Goal: Transaction & Acquisition: Download file/media

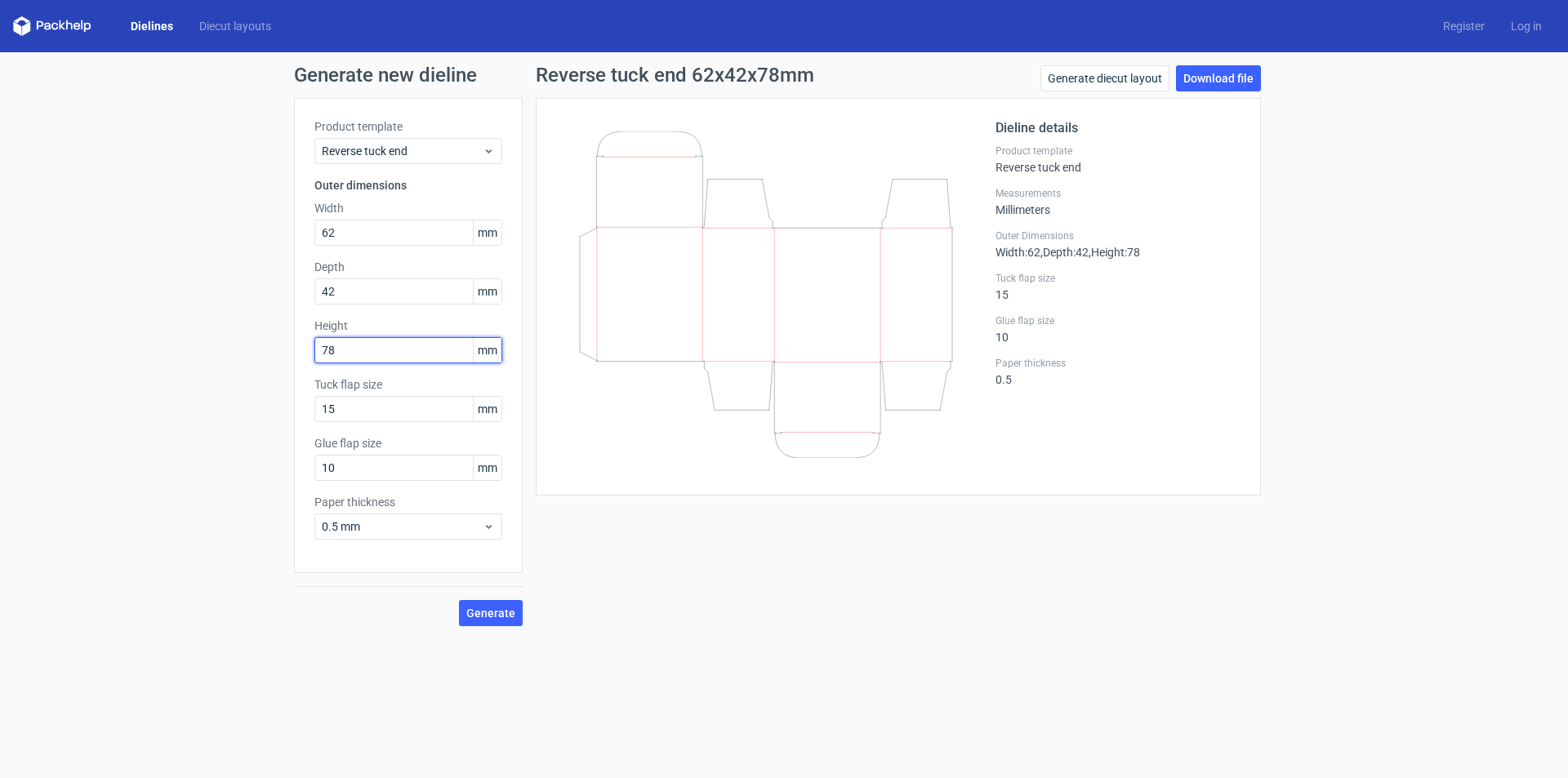
drag, startPoint x: 355, startPoint y: 349, endPoint x: 529, endPoint y: 337, distance: 174.4
click at [105, 351] on div "Generate new dieline Product template Reverse tuck end Outer dimensions Width 6…" at bounding box center [784, 346] width 1568 height 587
type input "115"
drag, startPoint x: 340, startPoint y: 289, endPoint x: 246, endPoint y: 289, distance: 94.0
click at [246, 289] on div "Generate new dieline Product template Reverse tuck end Outer dimensions Width 6…" at bounding box center [784, 346] width 1568 height 587
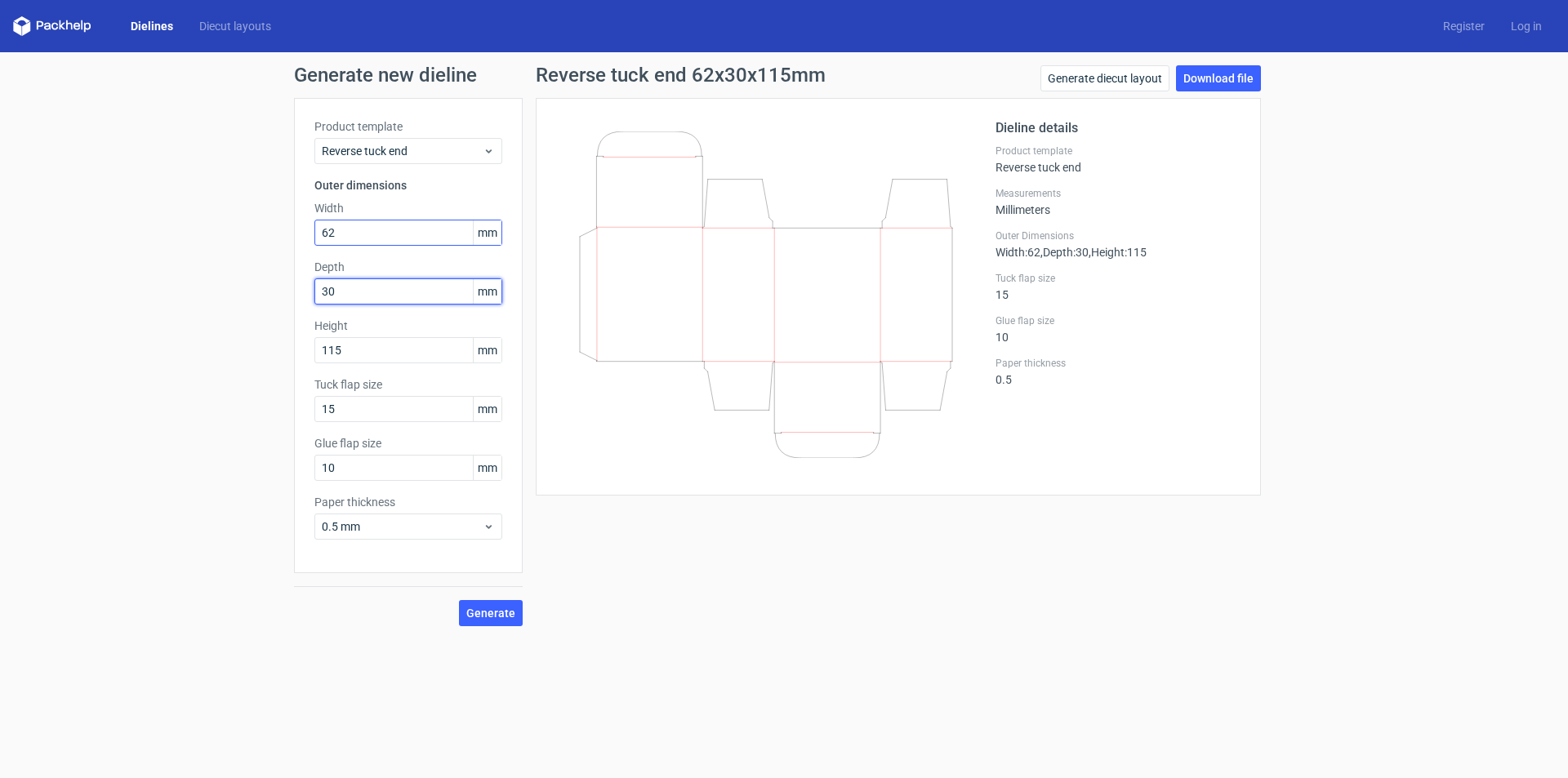
type input "30"
drag, startPoint x: 351, startPoint y: 232, endPoint x: 127, endPoint y: 198, distance: 226.6
click at [87, 210] on div "Generate new dieline Product template Reverse tuck end Outer dimensions Width 6…" at bounding box center [784, 346] width 1568 height 587
type input "65"
drag, startPoint x: 639, startPoint y: 522, endPoint x: 569, endPoint y: 597, distance: 102.6
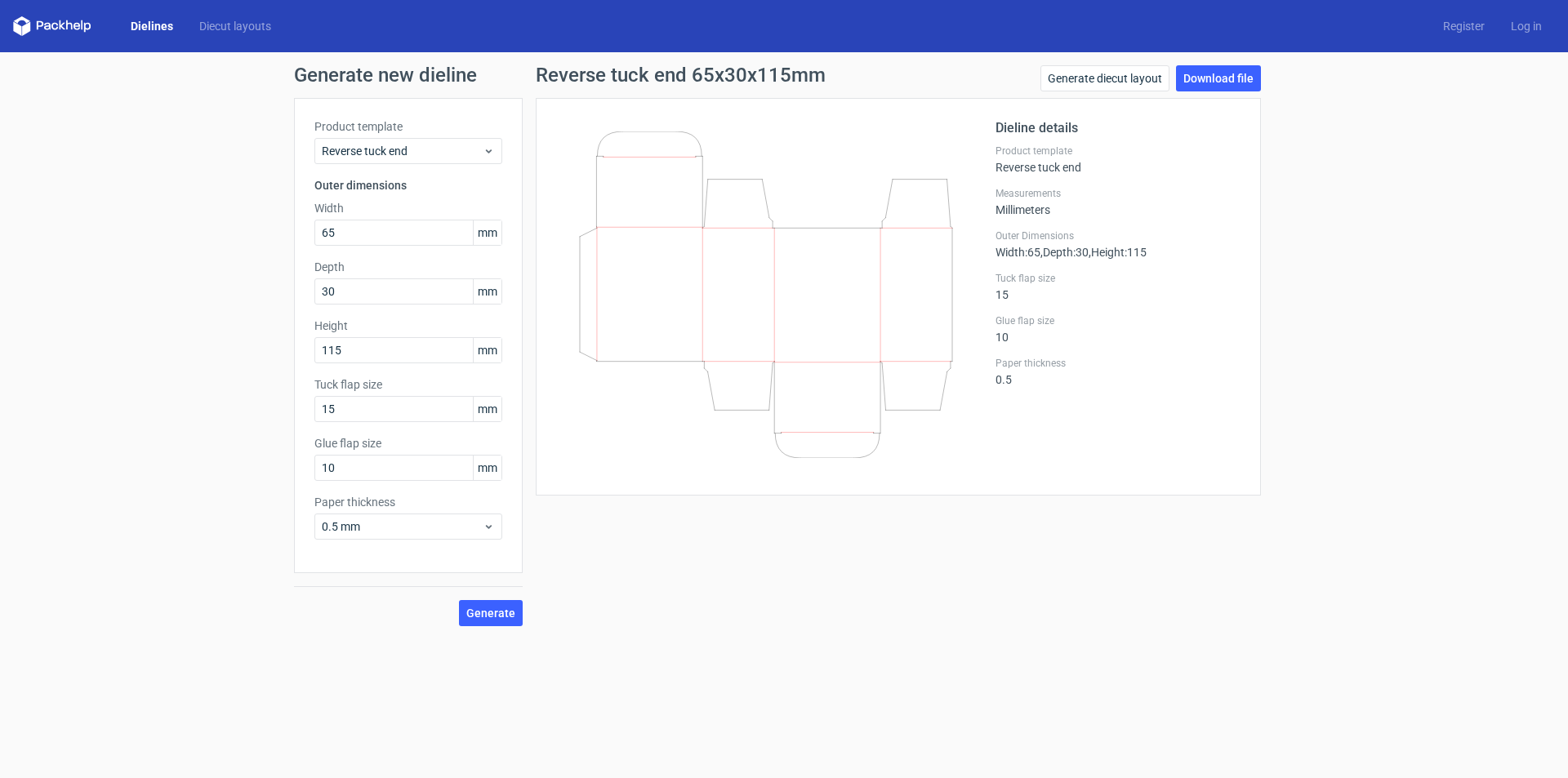
click at [629, 522] on div "Reverse tuck end 65x30x115mm Generate diecut layout Download file Dieline detai…" at bounding box center [899, 346] width 751 height 561
click at [480, 612] on span "Generate" at bounding box center [491, 613] width 49 height 11
click at [930, 452] on icon at bounding box center [766, 295] width 394 height 326
drag, startPoint x: 1003, startPoint y: 250, endPoint x: 1093, endPoint y: 377, distance: 155.7
click at [1093, 377] on div "Dieline details Product template Reverse tuck end Measurements Millimeters Oute…" at bounding box center [1117, 297] width 245 height 357
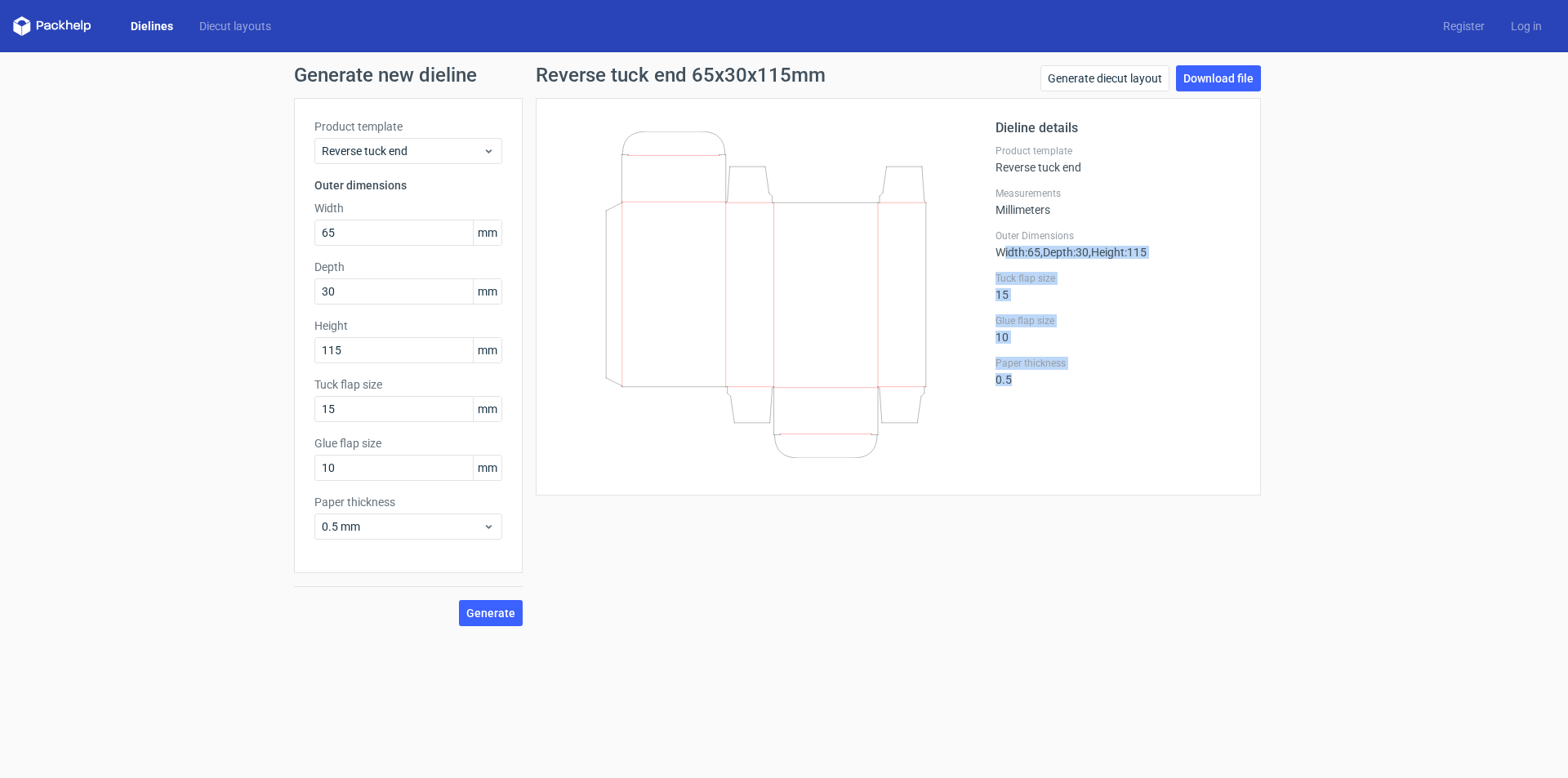
click at [1071, 447] on div "Dieline details Product template Reverse tuck end Measurements Millimeters Oute…" at bounding box center [1117, 297] width 245 height 357
click at [1205, 80] on link "Download file" at bounding box center [1219, 79] width 85 height 26
click at [754, 550] on div "Reverse tuck end 65x30x115mm Generate diecut layout Download file Dieline detai…" at bounding box center [899, 346] width 751 height 561
